Goal: Information Seeking & Learning: Learn about a topic

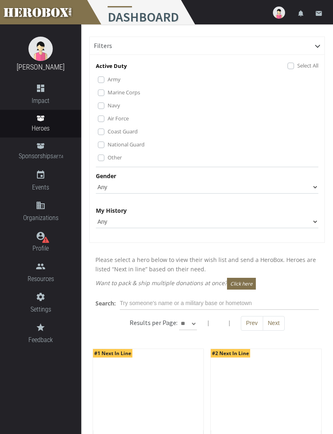
click at [136, 89] on label "Marine Corps" at bounding box center [124, 92] width 33 height 9
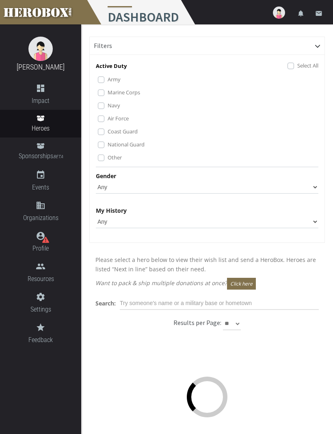
click at [108, 91] on label "Marine Corps" at bounding box center [124, 92] width 33 height 9
click at [108, 94] on label "Marine Corps" at bounding box center [124, 92] width 33 height 9
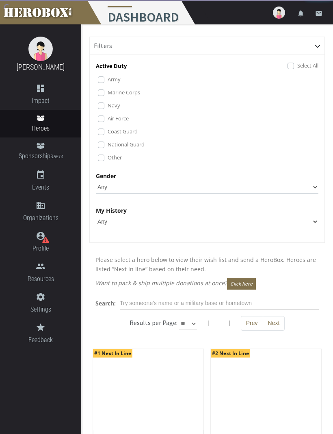
click at [108, 120] on label "Air Force" at bounding box center [118, 118] width 21 height 9
click at [108, 134] on label "Coast Guard" at bounding box center [123, 131] width 30 height 9
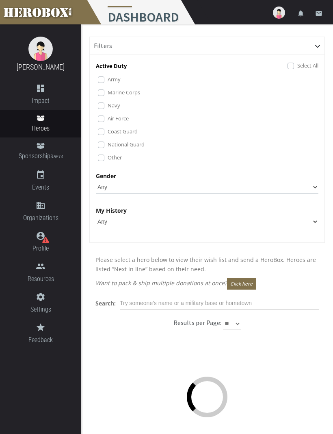
click at [108, 148] on label "National Guard" at bounding box center [126, 144] width 37 height 9
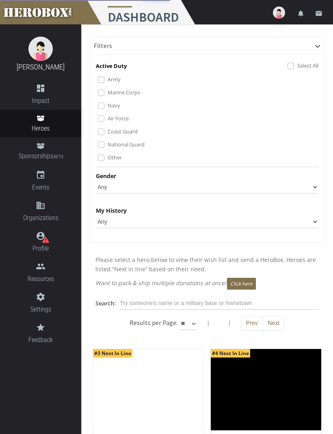
click at [108, 157] on label "Other" at bounding box center [115, 157] width 14 height 9
click at [311, 186] on select "Any [DEMOGRAPHIC_DATA] [DEMOGRAPHIC_DATA]" at bounding box center [207, 187] width 223 height 13
select select "[DEMOGRAPHIC_DATA]"
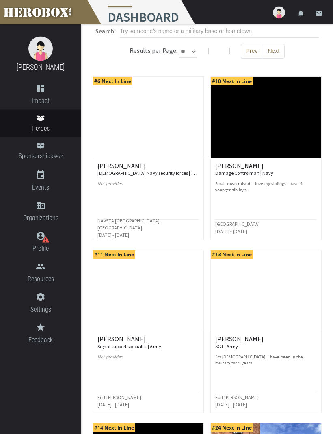
scroll to position [272, 0]
click at [118, 168] on h6 "[PERSON_NAME] V. U.S. Navy security forces | Navy" at bounding box center [149, 169] width 102 height 14
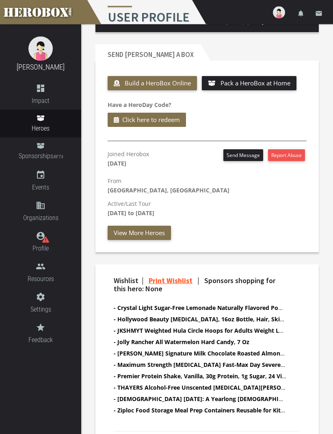
scroll to position [284, 0]
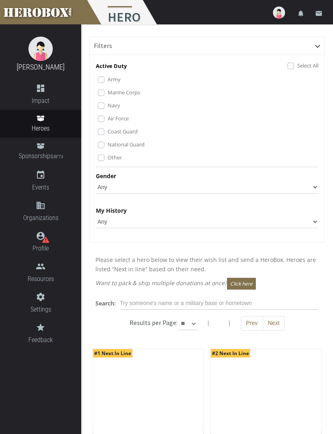
click at [108, 92] on label "Marine Corps" at bounding box center [124, 92] width 33 height 9
click at [108, 120] on label "Air Force" at bounding box center [118, 118] width 21 height 9
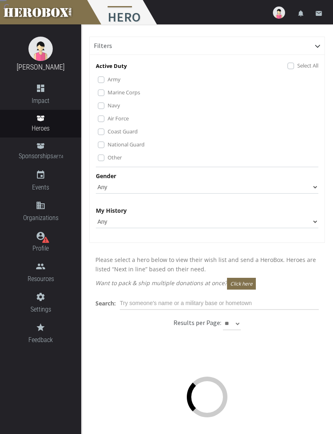
click at [108, 131] on label "Coast Guard" at bounding box center [123, 131] width 30 height 9
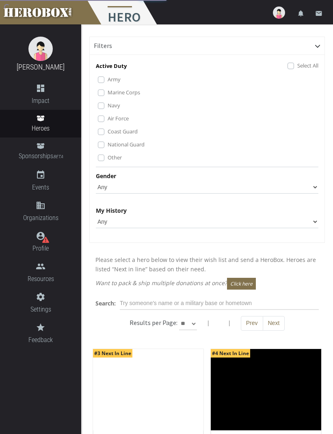
click at [108, 145] on label "National Guard" at bounding box center [126, 144] width 37 height 9
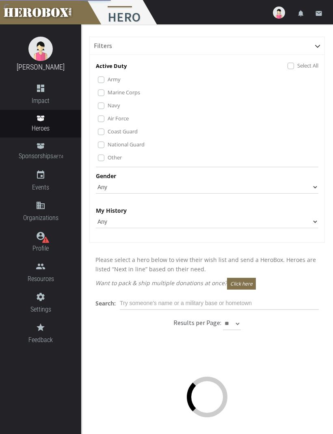
click at [108, 159] on label "Other" at bounding box center [115, 157] width 14 height 9
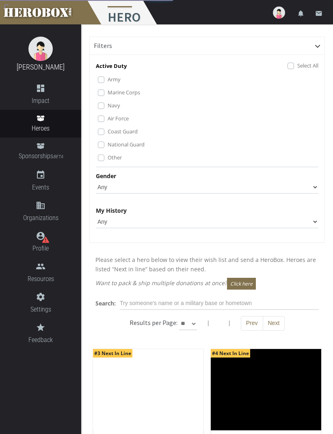
click at [309, 187] on select "Any [DEMOGRAPHIC_DATA] [DEMOGRAPHIC_DATA]" at bounding box center [207, 187] width 223 height 13
click at [211, 233] on div "Active Duty Select All Army Marine Corps Navy Air Force Coast Guard National Gu…" at bounding box center [207, 150] width 235 height 183
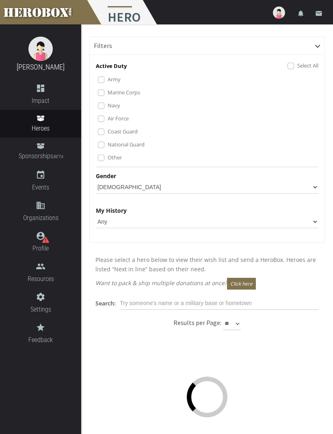
click at [322, 181] on div "Active Duty Select All Army Marine Corps Navy Air Force Coast Guard National Gu…" at bounding box center [207, 150] width 235 height 183
click at [317, 189] on select "Any [DEMOGRAPHIC_DATA] [DEMOGRAPHIC_DATA]" at bounding box center [207, 187] width 223 height 13
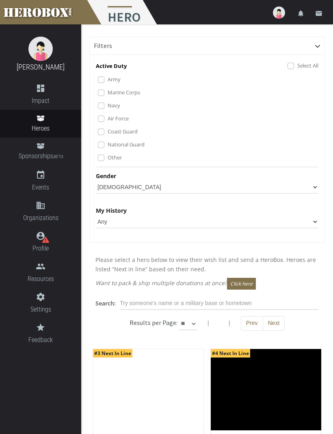
select select "[DEMOGRAPHIC_DATA]"
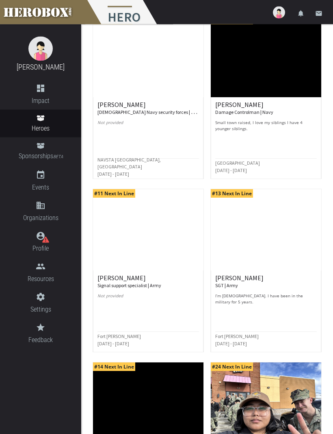
scroll to position [333, 0]
click at [231, 291] on div "[PERSON_NAME] SGT | Army I’m [DEMOGRAPHIC_DATA]. I have been in the military fo…" at bounding box center [267, 289] width 102 height 30
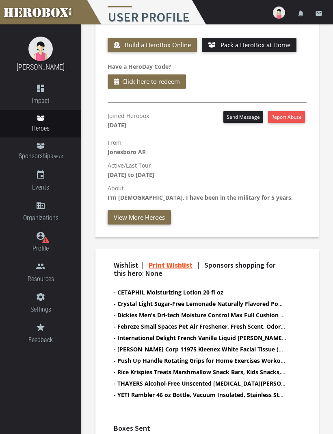
scroll to position [307, 0]
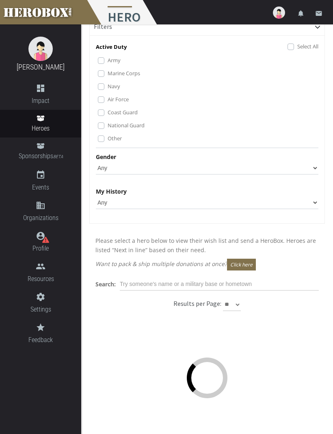
scroll to position [18, 0]
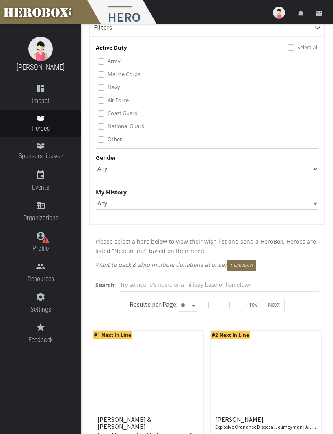
click at [108, 73] on label "Marine Corps" at bounding box center [124, 74] width 33 height 9
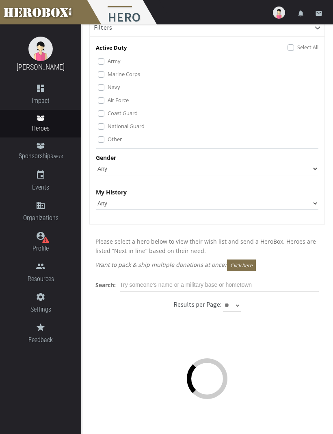
click at [108, 98] on label "Air Force" at bounding box center [118, 100] width 21 height 9
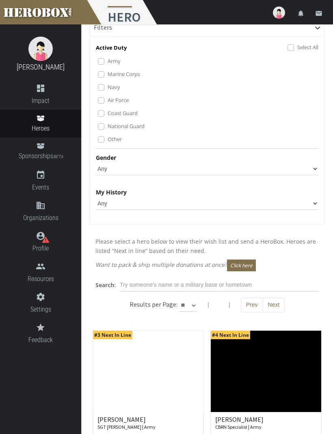
click at [108, 100] on label "Air Force" at bounding box center [118, 100] width 21 height 9
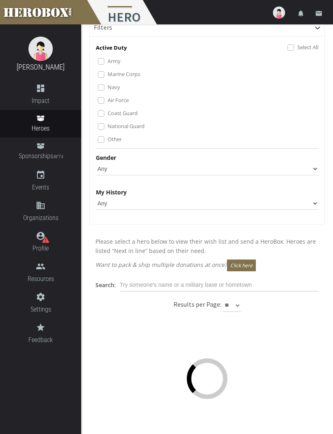
click at [108, 114] on label "Coast Guard" at bounding box center [123, 113] width 30 height 9
click at [108, 140] on label "Other" at bounding box center [115, 139] width 14 height 9
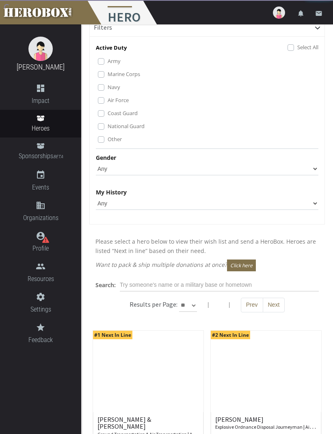
click at [108, 127] on label "National Guard" at bounding box center [126, 126] width 37 height 9
click at [312, 171] on select "Any [DEMOGRAPHIC_DATA] [DEMOGRAPHIC_DATA]" at bounding box center [207, 168] width 223 height 13
select select "[DEMOGRAPHIC_DATA]"
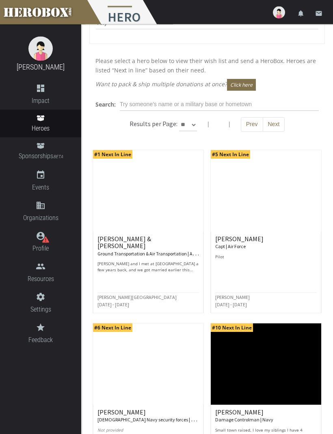
scroll to position [200, 0]
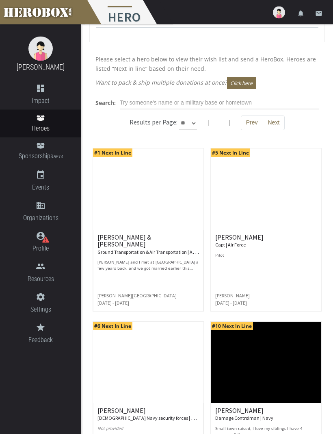
click at [126, 248] on small "Ground Transportation & Air Transportation | Air Force" at bounding box center [153, 252] width 110 height 8
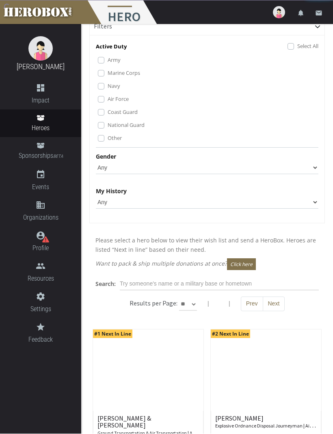
scroll to position [20, 0]
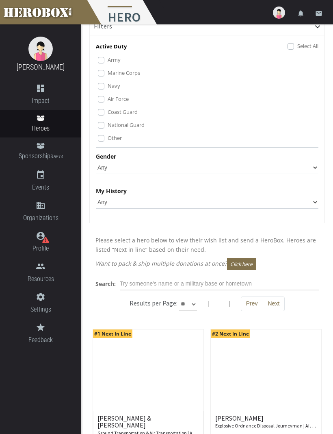
click at [108, 72] on label "Marine Corps" at bounding box center [124, 72] width 33 height 9
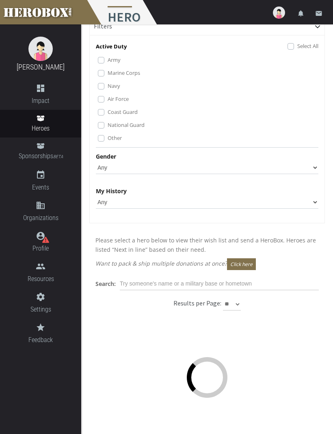
scroll to position [19, 0]
click at [108, 110] on label "Coast Guard" at bounding box center [123, 112] width 30 height 9
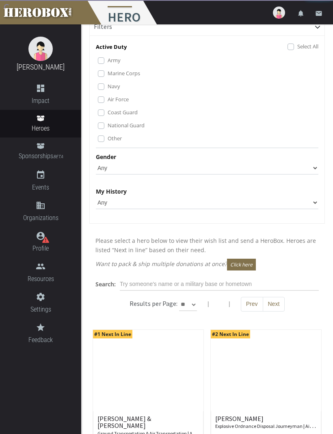
click at [108, 126] on label "National Guard" at bounding box center [126, 125] width 37 height 9
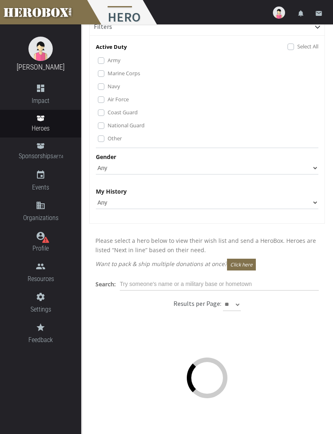
click at [108, 137] on label "Other" at bounding box center [115, 138] width 14 height 9
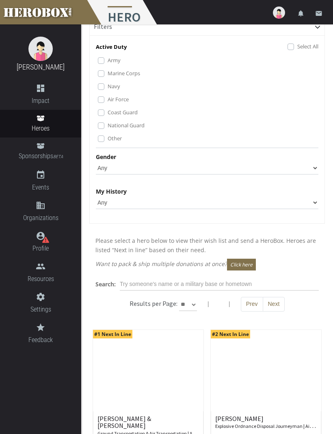
click at [314, 166] on select "Any [DEMOGRAPHIC_DATA] [DEMOGRAPHIC_DATA]" at bounding box center [207, 167] width 223 height 13
select select "[DEMOGRAPHIC_DATA]"
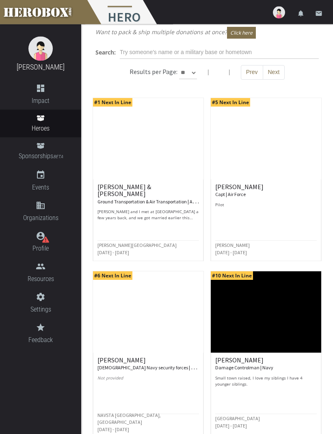
scroll to position [251, 0]
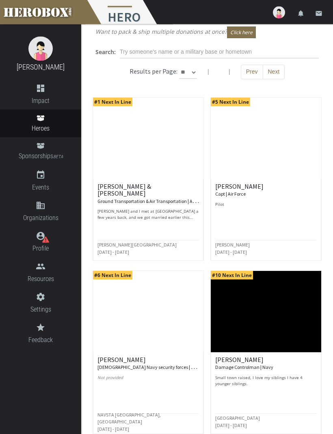
click at [235, 191] on small "Capt | Air Force" at bounding box center [231, 194] width 30 height 6
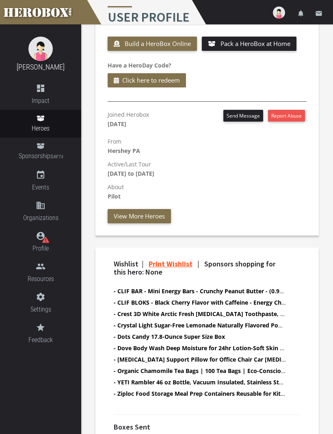
scroll to position [307, 0]
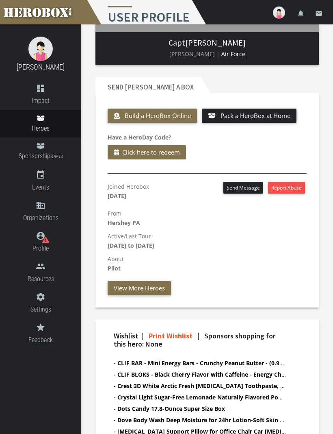
click at [151, 284] on button "View More Heroes" at bounding box center [139, 288] width 63 height 14
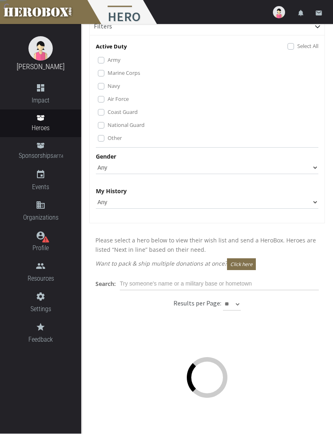
scroll to position [20, 0]
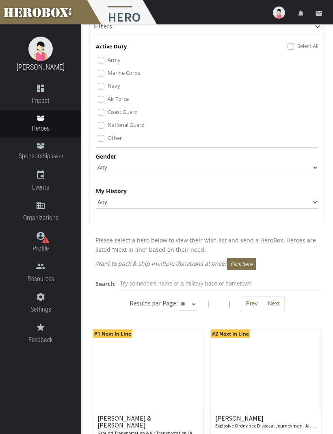
click at [106, 69] on div "Marine Corps" at bounding box center [208, 73] width 221 height 10
click at [108, 73] on label "Marine Corps" at bounding box center [124, 72] width 33 height 9
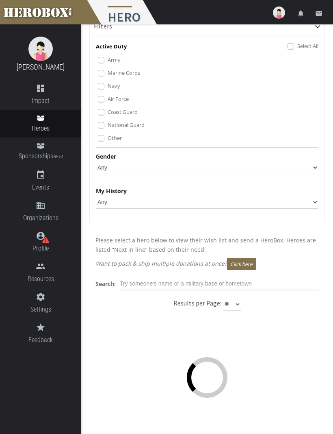
scroll to position [19, 0]
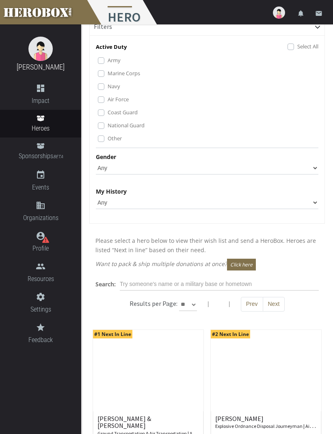
click at [108, 112] on label "Coast Guard" at bounding box center [123, 112] width 30 height 9
click at [108, 126] on label "National Guard" at bounding box center [126, 125] width 37 height 9
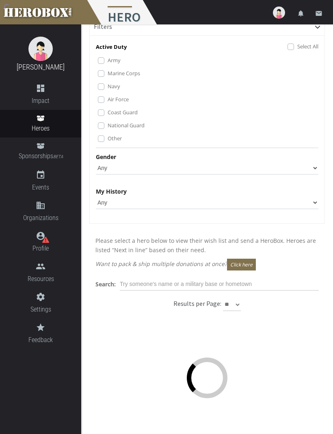
click at [108, 139] on label "Other" at bounding box center [115, 138] width 14 height 9
click at [318, 169] on select "Any [DEMOGRAPHIC_DATA] [DEMOGRAPHIC_DATA]" at bounding box center [207, 167] width 223 height 13
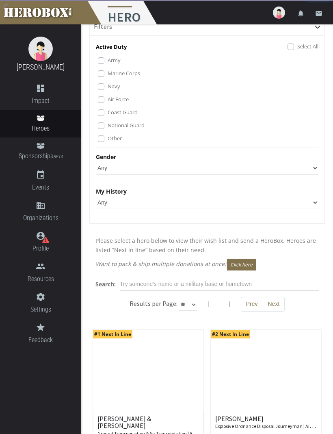
select select "[DEMOGRAPHIC_DATA]"
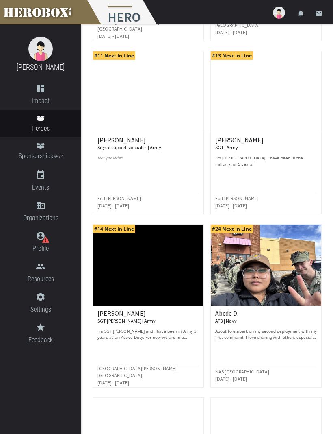
scroll to position [647, 0]
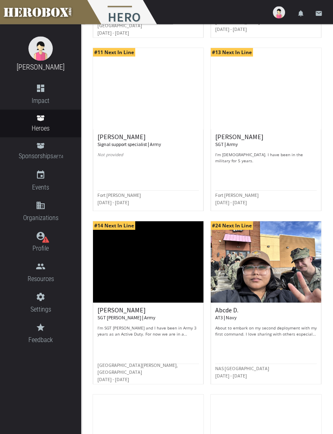
click at [114, 140] on h6 "[PERSON_NAME] Signal support specialist | Army" at bounding box center [149, 141] width 102 height 14
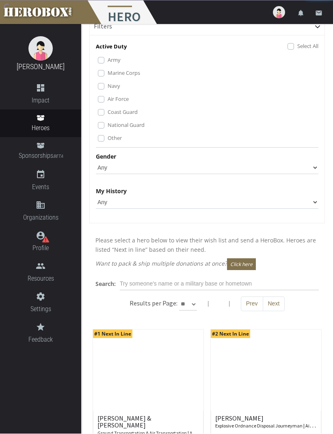
scroll to position [20, 0]
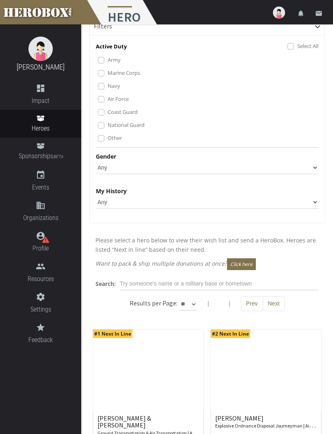
click at [108, 70] on label "Marine Corps" at bounding box center [124, 72] width 33 height 9
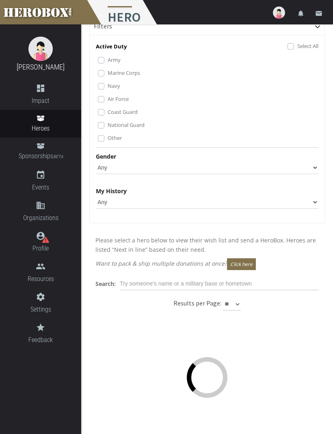
scroll to position [19, 0]
click at [108, 113] on label "Coast Guard" at bounding box center [123, 112] width 30 height 9
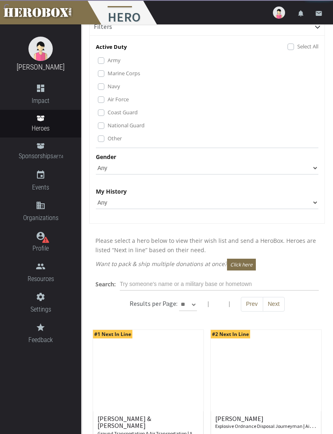
click at [108, 127] on label "National Guard" at bounding box center [126, 125] width 37 height 9
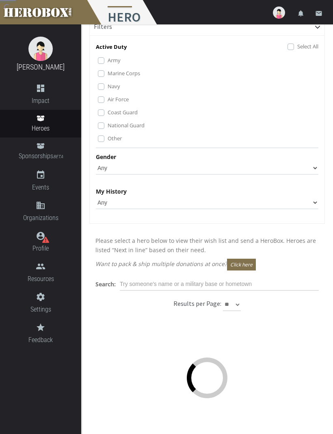
click at [108, 140] on label "Other" at bounding box center [115, 138] width 14 height 9
click at [310, 171] on select "Any [DEMOGRAPHIC_DATA] [DEMOGRAPHIC_DATA]" at bounding box center [207, 167] width 223 height 13
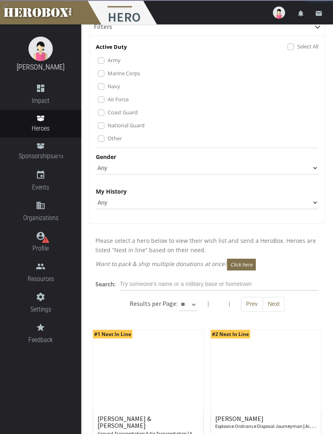
select select "[DEMOGRAPHIC_DATA]"
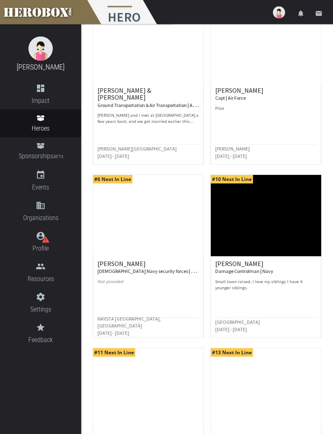
scroll to position [349, 0]
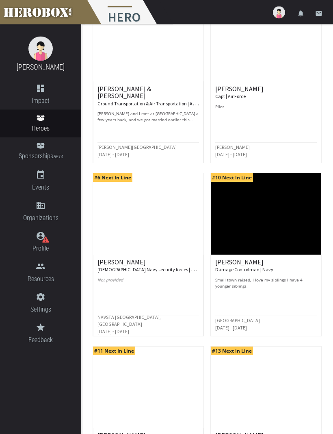
click at [111, 264] on h6 "[PERSON_NAME] V. U.S. Navy security forces | Navy" at bounding box center [149, 266] width 102 height 14
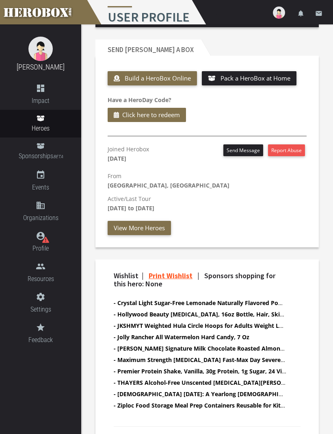
scroll to position [284, 0]
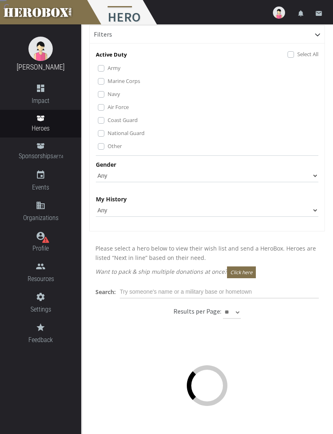
scroll to position [9, 0]
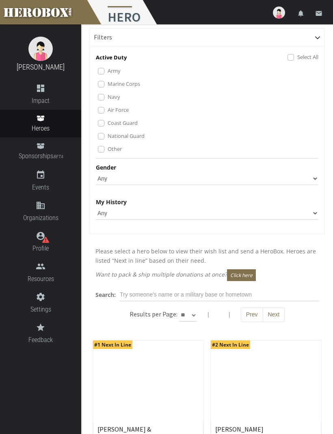
click at [108, 84] on label "Marine Corps" at bounding box center [124, 83] width 33 height 9
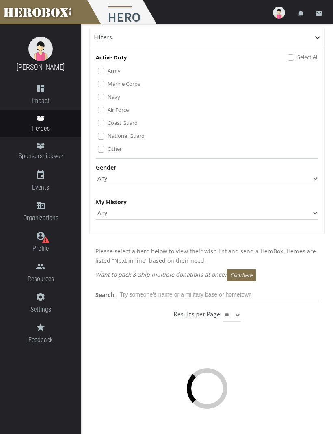
click at [108, 111] on label "Air Force" at bounding box center [118, 109] width 21 height 9
click at [108, 110] on label "Air Force" at bounding box center [118, 109] width 21 height 9
click at [108, 120] on label "Coast Guard" at bounding box center [123, 122] width 30 height 9
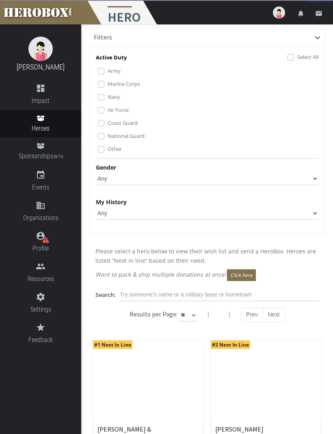
click at [105, 134] on div "National Guard" at bounding box center [208, 136] width 221 height 10
click at [108, 134] on label "National Guard" at bounding box center [126, 135] width 37 height 9
click at [108, 149] on label "Other" at bounding box center [115, 148] width 14 height 9
click at [315, 178] on select "Any [DEMOGRAPHIC_DATA] [DEMOGRAPHIC_DATA]" at bounding box center [207, 178] width 223 height 13
select select "[DEMOGRAPHIC_DATA]"
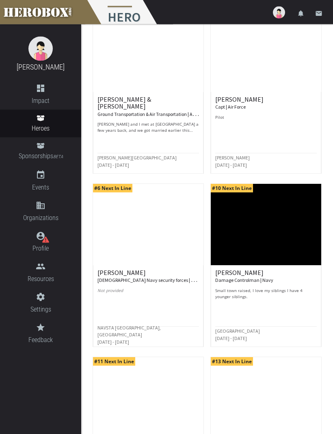
scroll to position [338, 0]
click at [241, 280] on small "Damage Controlman | Navy" at bounding box center [245, 280] width 58 height 6
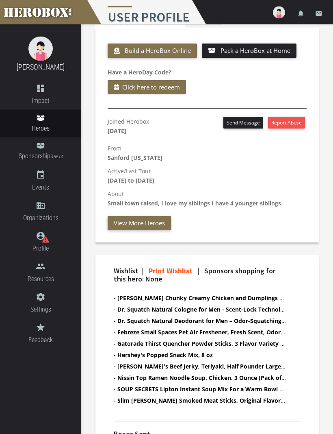
scroll to position [307, 0]
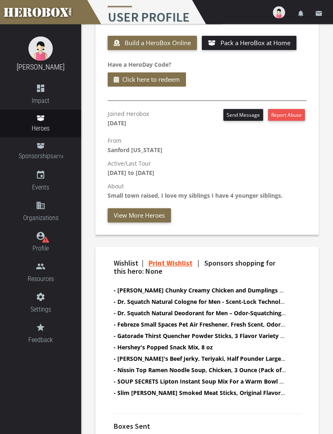
click at [176, 261] on link "Print Wishlist" at bounding box center [171, 263] width 44 height 9
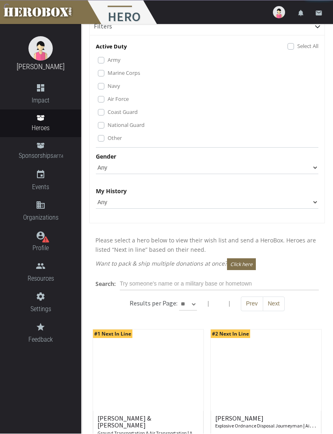
scroll to position [20, 0]
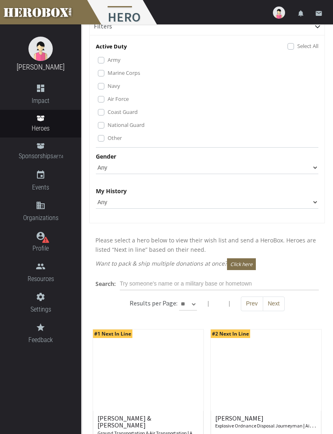
click at [108, 71] on label "Marine Corps" at bounding box center [124, 72] width 33 height 9
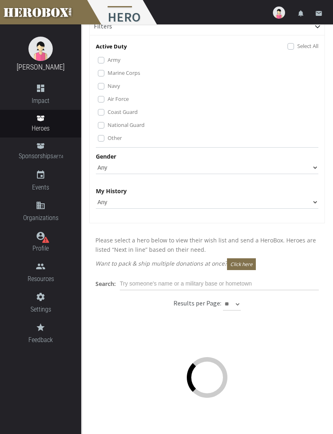
scroll to position [19, 0]
click at [108, 111] on label "Coast Guard" at bounding box center [123, 112] width 30 height 9
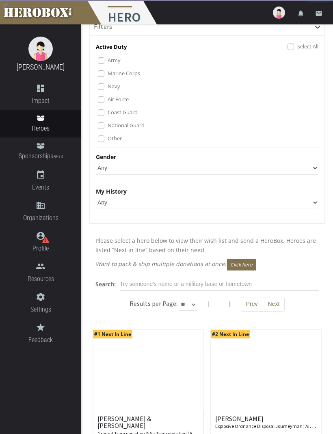
click at [108, 124] on label "National Guard" at bounding box center [126, 125] width 37 height 9
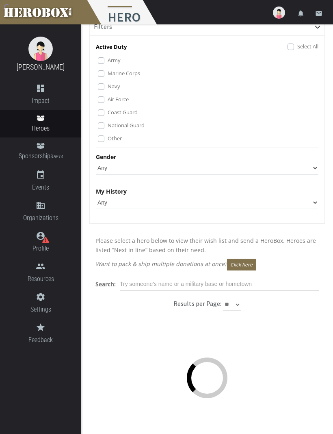
click at [108, 136] on label "Other" at bounding box center [115, 138] width 14 height 9
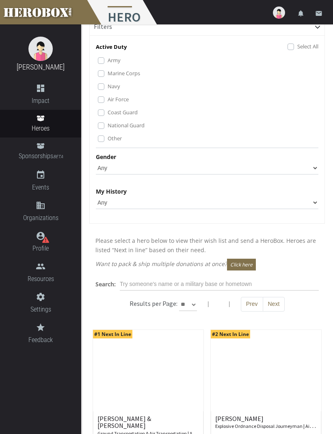
click at [316, 155] on div "Gender Any [DEMOGRAPHIC_DATA] [DEMOGRAPHIC_DATA]" at bounding box center [207, 163] width 223 height 22
click at [313, 169] on select "Any [DEMOGRAPHIC_DATA] [DEMOGRAPHIC_DATA]" at bounding box center [207, 167] width 223 height 13
select select "[DEMOGRAPHIC_DATA]"
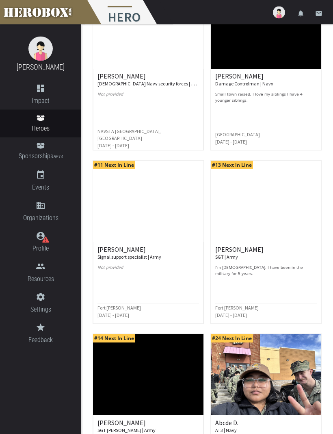
scroll to position [535, 0]
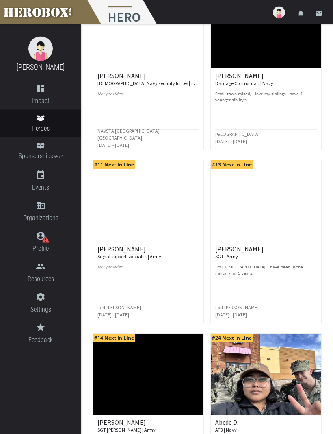
click at [121, 257] on small "Signal support specialist | Army" at bounding box center [130, 257] width 64 height 6
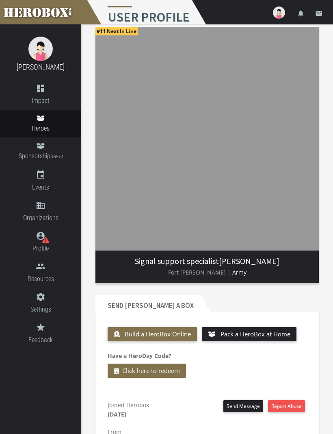
scroll to position [2, 0]
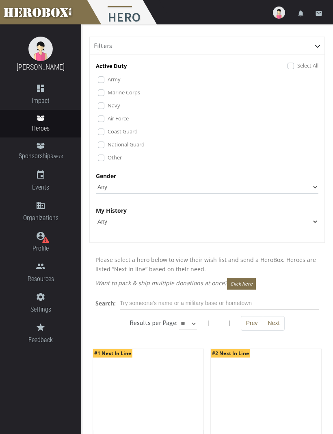
click at [108, 94] on label "Marine Corps" at bounding box center [124, 92] width 33 height 9
click at [108, 131] on label "Coast Guard" at bounding box center [123, 131] width 30 height 9
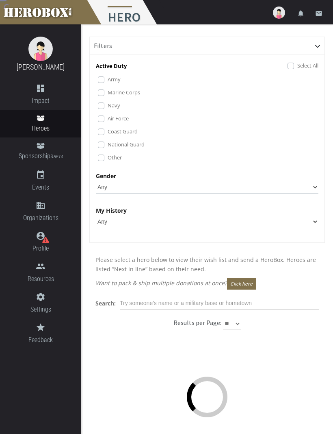
click at [108, 144] on label "National Guard" at bounding box center [126, 144] width 37 height 9
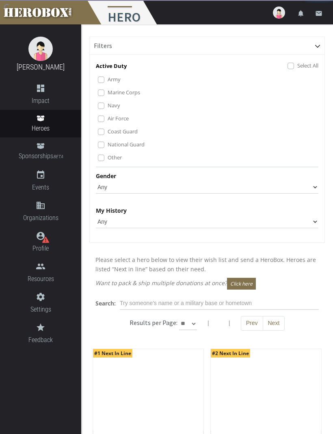
click at [108, 159] on label "Other" at bounding box center [115, 157] width 14 height 9
click at [315, 186] on select "Any [DEMOGRAPHIC_DATA] [DEMOGRAPHIC_DATA]" at bounding box center [207, 187] width 223 height 13
select select "[DEMOGRAPHIC_DATA]"
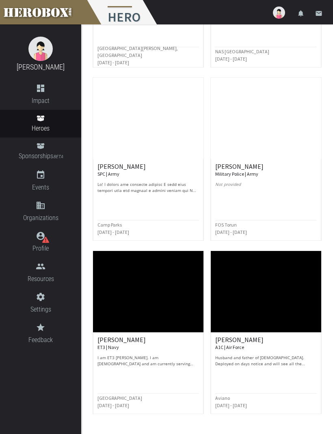
scroll to position [967, 0]
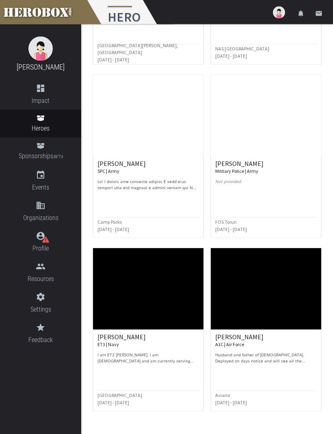
click at [148, 179] on p at bounding box center [149, 185] width 102 height 12
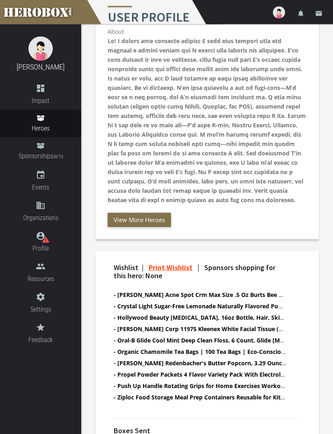
scroll to position [466, 0]
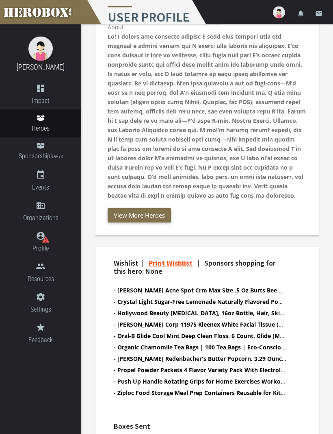
click at [46, 247] on span "Profile" at bounding box center [40, 248] width 81 height 10
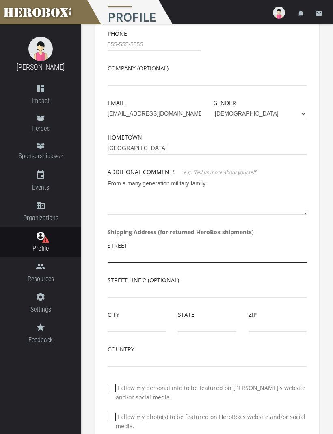
click at [158, 254] on input "text" at bounding box center [207, 256] width 199 height 13
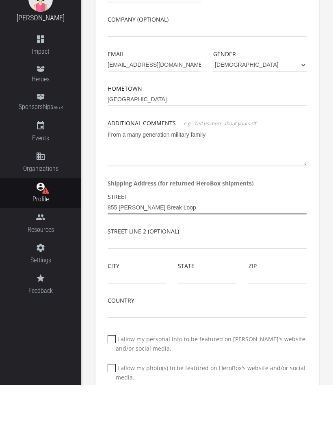
type input "855 [PERSON_NAME] Break Loop"
click at [131, 320] on input "text" at bounding box center [137, 326] width 58 height 13
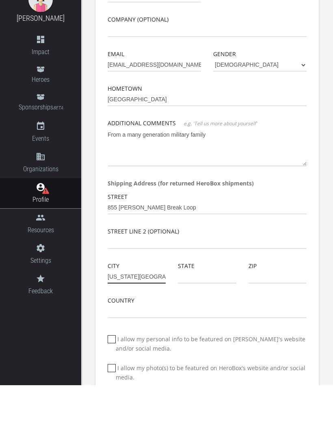
type input "[US_STATE][GEOGRAPHIC_DATA]"
click at [199, 320] on input "text" at bounding box center [207, 326] width 58 height 13
type input "CO"
click at [269, 320] on input "text" at bounding box center [278, 326] width 58 height 13
type input "80910"
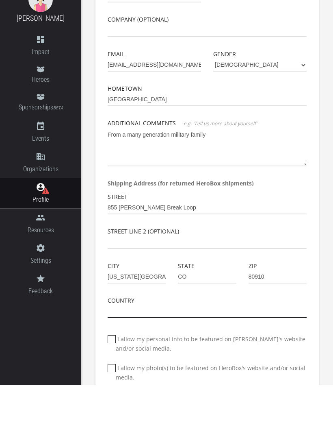
click at [242, 354] on input "text" at bounding box center [207, 360] width 199 height 13
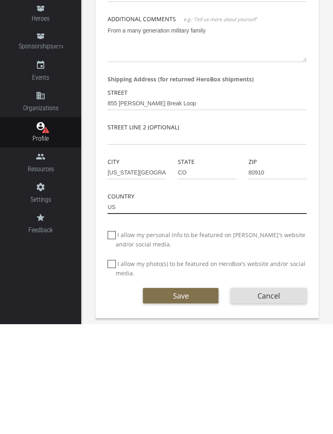
scroll to position [120, 0]
type input "US"
click at [114, 341] on icon at bounding box center [112, 345] width 8 height 8
click at [113, 342] on input "I allow my personal info to be featured on [PERSON_NAME]'s website and/or socia…" at bounding box center [110, 348] width 5 height 13
checkbox input "*****"
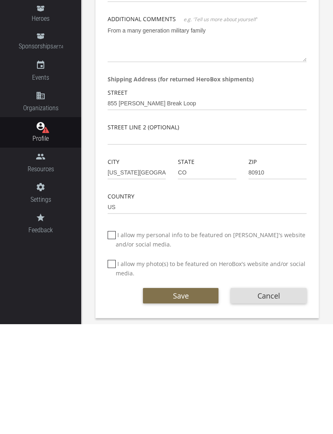
scroll to position [93, 0]
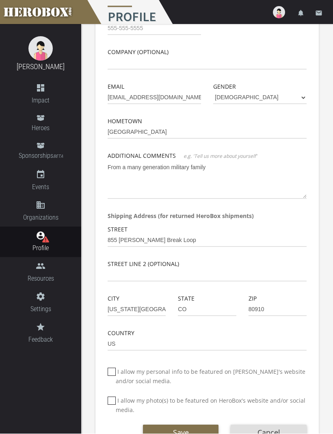
click at [117, 399] on label "I allow my photo(s) to be featured on HeroBox's website and/or social media." at bounding box center [207, 405] width 199 height 19
click at [113, 399] on input "I allow my photo(s) to be featured on HeroBox's website and/or social media." at bounding box center [110, 404] width 5 height 13
checkbox input "*****"
click at [189, 431] on button "Save" at bounding box center [181, 432] width 76 height 15
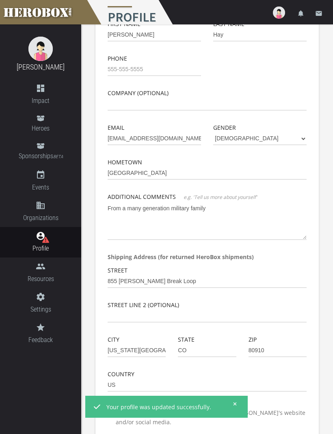
scroll to position [0, 0]
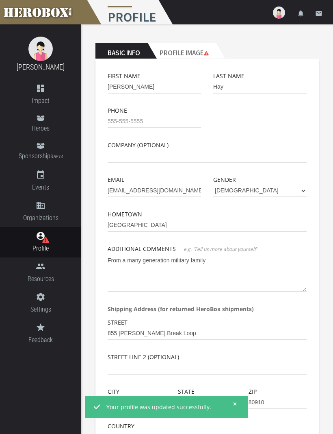
click at [203, 50] on h2 "Profile Image" at bounding box center [182, 51] width 69 height 16
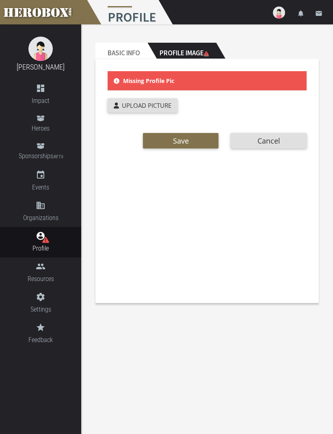
click at [162, 105] on span "Upload Picture" at bounding box center [147, 105] width 50 height 8
click at [162, 105] on input "Upload Picture" at bounding box center [162, 102] width 108 height 9
type input "**********"
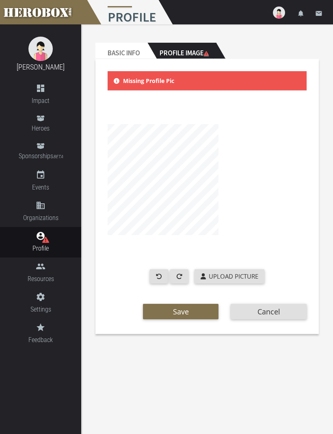
click at [196, 309] on button "Save" at bounding box center [181, 311] width 76 height 15
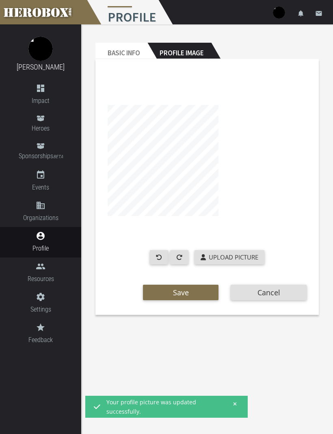
click at [40, 117] on icon at bounding box center [41, 118] width 8 height 6
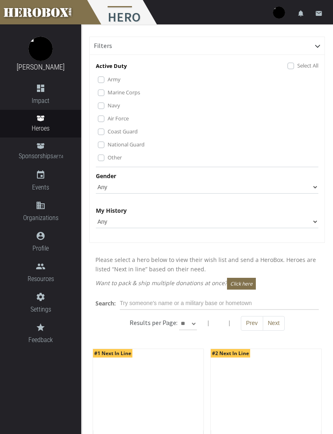
click at [317, 184] on select "Any [DEMOGRAPHIC_DATA] [DEMOGRAPHIC_DATA]" at bounding box center [207, 187] width 223 height 13
select select "[DEMOGRAPHIC_DATA]"
click at [308, 220] on select "Any None Pending Donations Sponsored" at bounding box center [207, 221] width 223 height 13
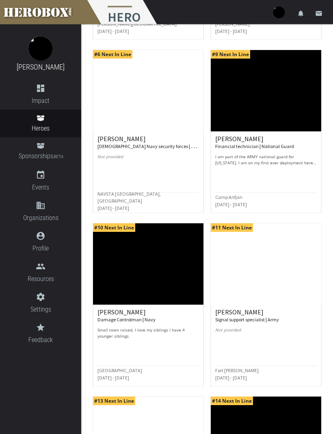
scroll to position [472, 0]
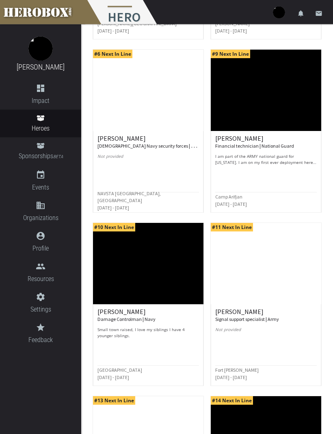
click at [290, 160] on p "I am part of the ARMY national guard for [US_STATE]. I am on my first ever depl…" at bounding box center [267, 160] width 102 height 12
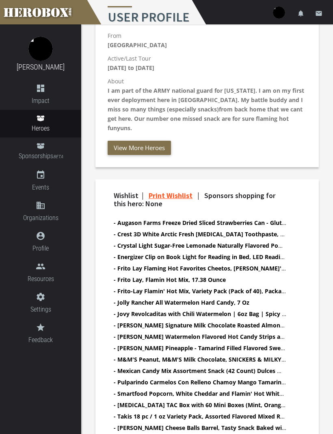
scroll to position [437, 0]
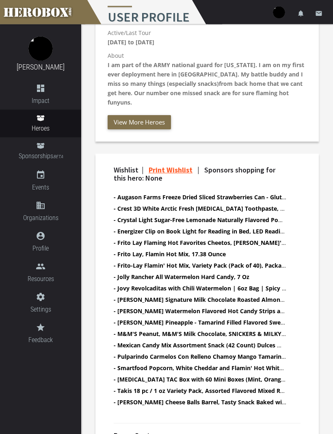
click at [311, 238] on div "Wishlist | Print Wishlist | Sponsors shopping for this hero: None - Augason Far…" at bounding box center [208, 309] width 224 height 311
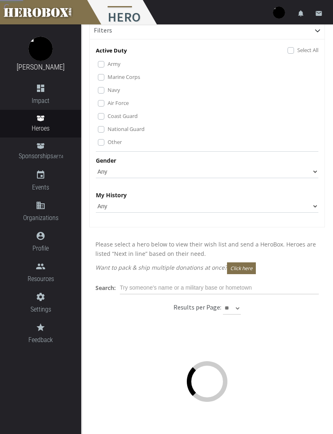
scroll to position [15, 0]
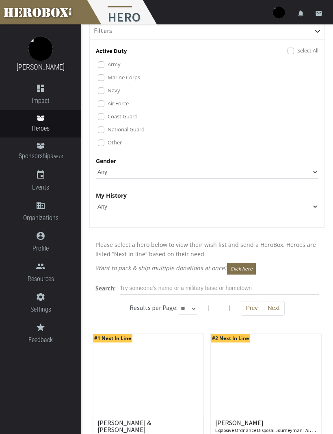
click at [315, 170] on select "Any [DEMOGRAPHIC_DATA] [DEMOGRAPHIC_DATA]" at bounding box center [207, 172] width 223 height 13
select select "[DEMOGRAPHIC_DATA]"
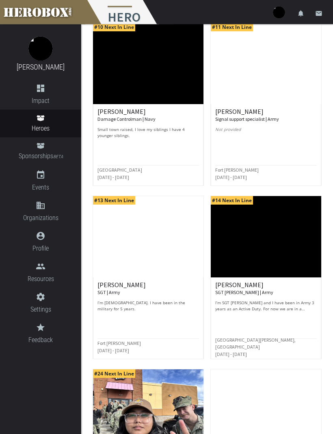
scroll to position [673, 0]
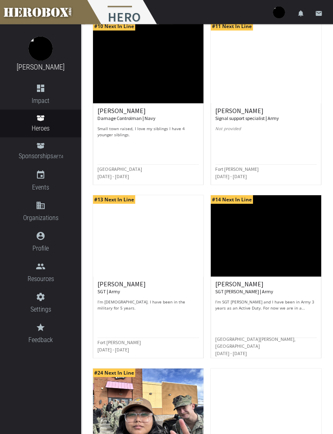
click at [294, 302] on p "I’m SGT [PERSON_NAME] and I have been in Army 3 years as an Active Duty. For no…" at bounding box center [267, 305] width 102 height 12
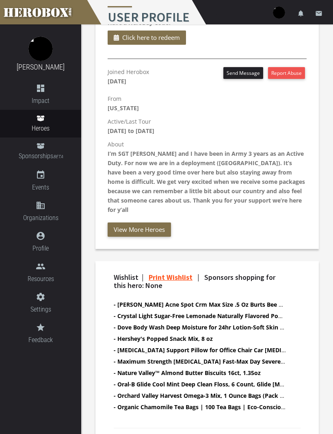
scroll to position [353, 0]
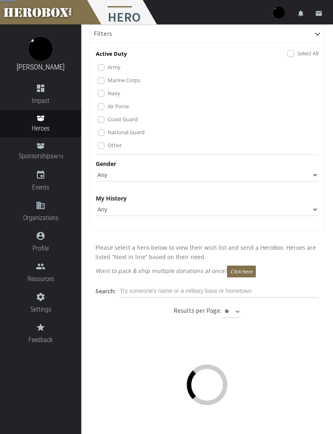
scroll to position [11, 0]
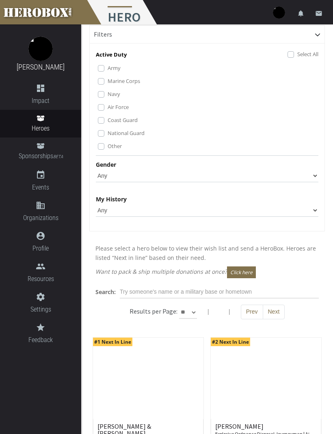
click at [311, 179] on select "Any [DEMOGRAPHIC_DATA] [DEMOGRAPHIC_DATA]" at bounding box center [207, 175] width 223 height 13
click at [310, 174] on select "Any [DEMOGRAPHIC_DATA] [DEMOGRAPHIC_DATA]" at bounding box center [207, 175] width 223 height 13
select select "[DEMOGRAPHIC_DATA]"
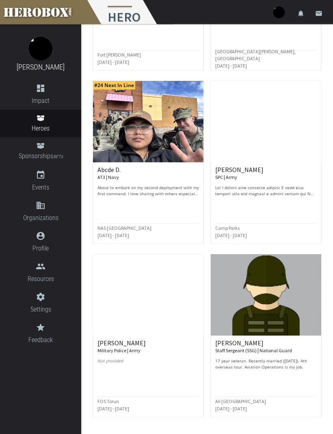
scroll to position [967, 0]
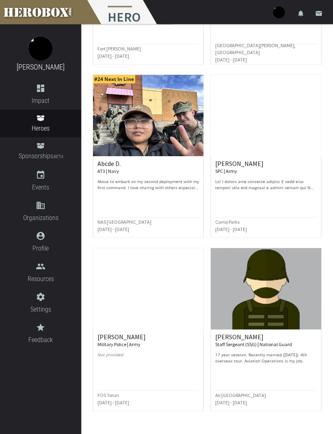
click at [287, 353] on p "17 year veteran. Recently married ([DATE]). 4th overseas tour. Aviation Operati…" at bounding box center [267, 358] width 102 height 12
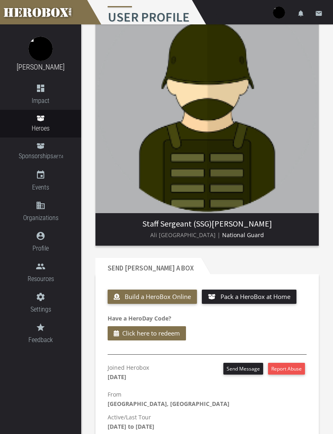
scroll to position [53, 0]
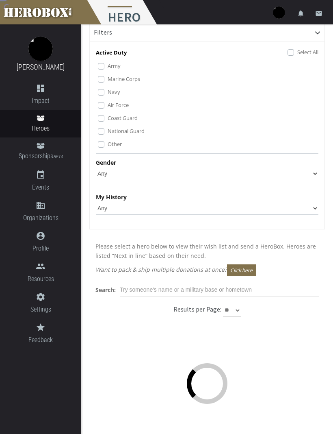
scroll to position [11, 0]
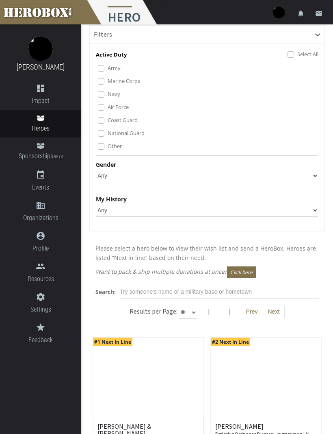
click at [318, 173] on select "Any [DEMOGRAPHIC_DATA] [DEMOGRAPHIC_DATA]" at bounding box center [207, 175] width 223 height 13
select select "[DEMOGRAPHIC_DATA]"
click at [194, 314] on select "** ** **" at bounding box center [188, 312] width 18 height 13
select select "*********"
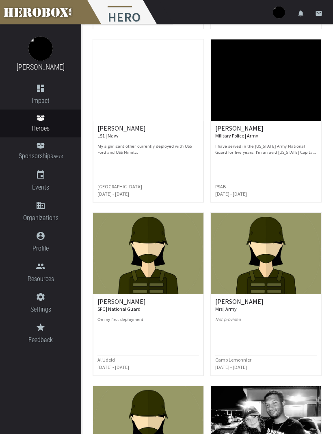
scroll to position [1522, 0]
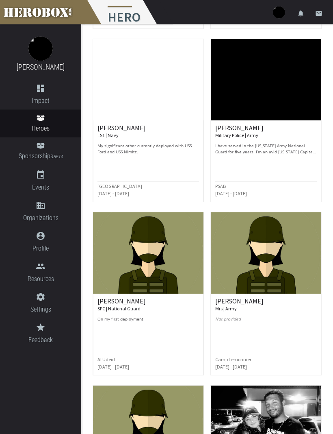
click at [273, 281] on img at bounding box center [266, 253] width 111 height 81
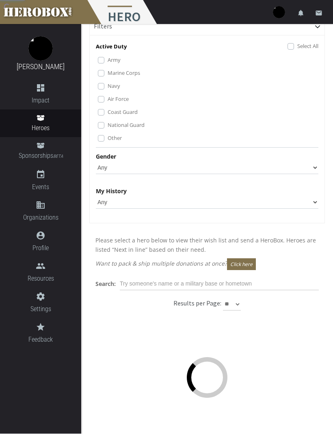
scroll to position [20, 0]
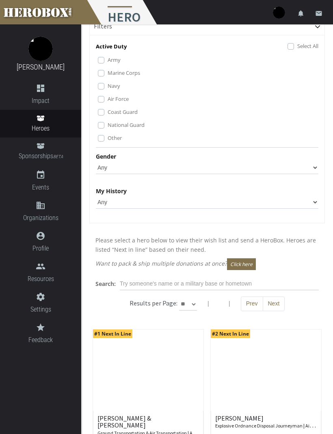
click at [195, 303] on select "** ** **" at bounding box center [188, 304] width 18 height 13
select select "*********"
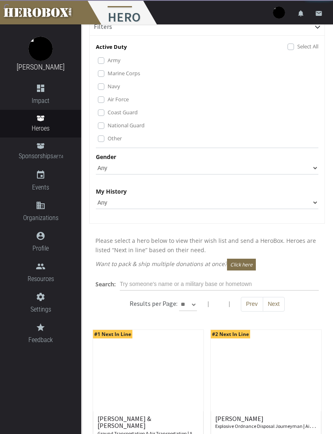
click at [322, 159] on div "Active Duty Select All Army Marine Corps Navy Air Force Coast Guard National Gu…" at bounding box center [207, 131] width 235 height 183
click at [315, 167] on select "Any [DEMOGRAPHIC_DATA] [DEMOGRAPHIC_DATA]" at bounding box center [207, 167] width 223 height 13
select select "[DEMOGRAPHIC_DATA]"
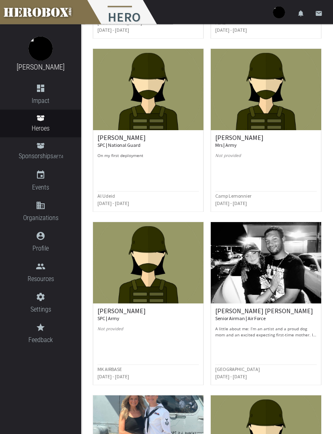
scroll to position [1686, 0]
click at [108, 137] on h6 "[PERSON_NAME] SPC | National Guard" at bounding box center [149, 141] width 102 height 14
